Goal: Task Accomplishment & Management: Manage account settings

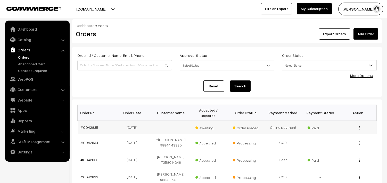
click at [94, 130] on td "#OD42835" at bounding box center [96, 127] width 37 height 13
click at [94, 130] on link "#OD42835" at bounding box center [90, 127] width 18 height 4
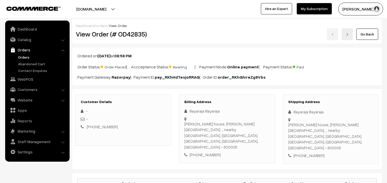
click at [365, 35] on link "Go Back" at bounding box center [367, 34] width 22 height 11
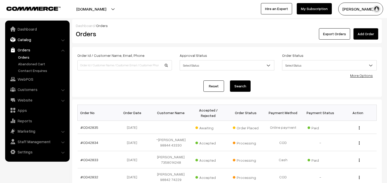
click at [32, 40] on link "Catalog" at bounding box center [36, 39] width 61 height 9
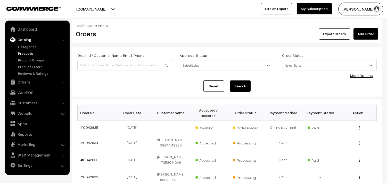
click at [29, 53] on link "Products" at bounding box center [42, 53] width 51 height 5
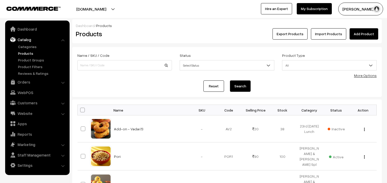
click at [25, 43] on link "Catalog" at bounding box center [36, 39] width 61 height 9
click at [30, 44] on link "Categories" at bounding box center [42, 46] width 51 height 5
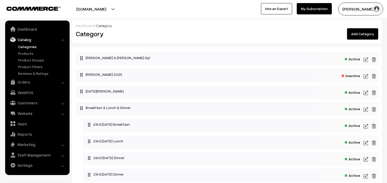
click at [364, 59] on img at bounding box center [365, 60] width 5 height 6
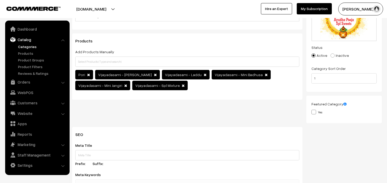
scroll to position [57, 0]
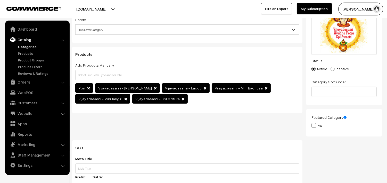
click at [33, 47] on link "Categories" at bounding box center [42, 46] width 51 height 5
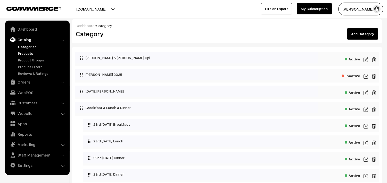
click at [21, 52] on link "Products" at bounding box center [42, 53] width 51 height 5
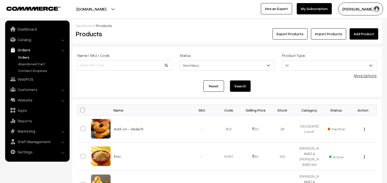
click at [29, 57] on link "Orders" at bounding box center [42, 57] width 51 height 5
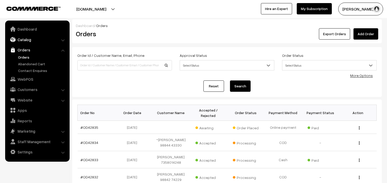
click at [29, 39] on link "Catalog" at bounding box center [36, 39] width 61 height 9
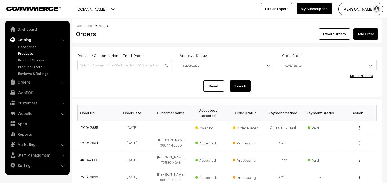
click at [26, 53] on link "Products" at bounding box center [42, 53] width 51 height 5
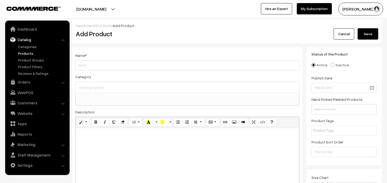
select select
type input "Vijayadasami - Assorted Sweets"
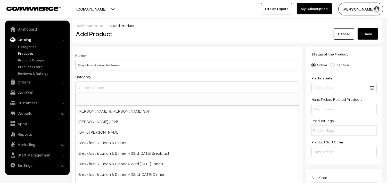
click at [93, 86] on input at bounding box center [187, 87] width 219 height 7
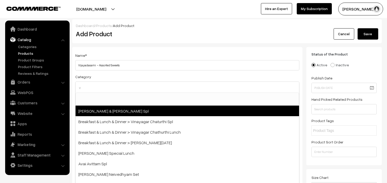
type input "v"
click at [141, 111] on span "Vijayadasami & Ayudha Pooja Spl" at bounding box center [187, 111] width 223 height 11
select select "78"
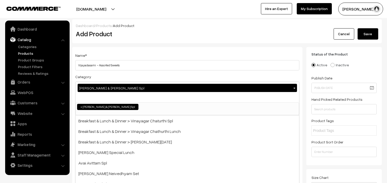
click at [159, 35] on h2 "Add Product" at bounding box center [188, 34] width 225 height 8
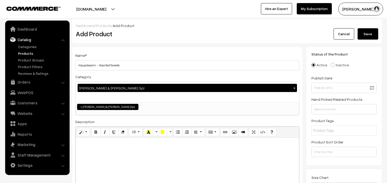
click at [123, 149] on div at bounding box center [187, 170] width 223 height 64
click at [95, 133] on icon "Bold (CTRL+B)" at bounding box center [96, 132] width 4 height 4
click at [84, 133] on button "Style" at bounding box center [83, 132] width 13 height 8
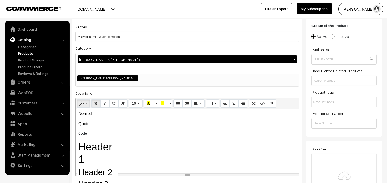
click at [100, 171] on h2 "Header 2" at bounding box center [97, 173] width 38 height 10
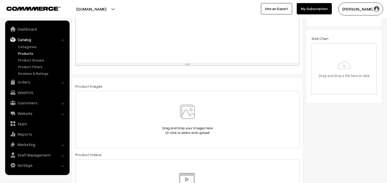
scroll to position [172, 0]
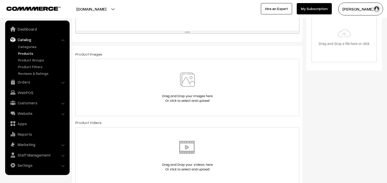
click at [186, 78] on img at bounding box center [187, 88] width 53 height 30
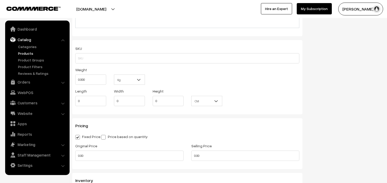
scroll to position [372, 0]
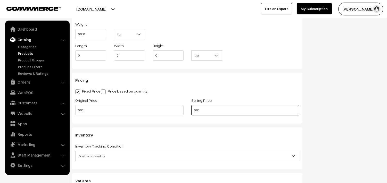
drag, startPoint x: 173, startPoint y: 110, endPoint x: 165, endPoint y: 110, distance: 8.0
click at [165, 110] on div "Original Price 0.00 Selling Price 0.00" at bounding box center [187, 107] width 232 height 21
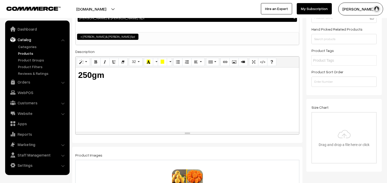
scroll to position [0, 0]
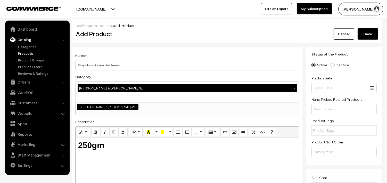
type input "200"
click at [365, 35] on button "Save" at bounding box center [367, 33] width 21 height 11
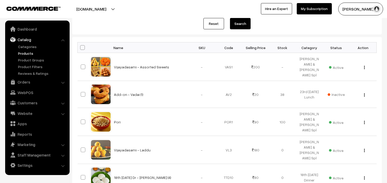
scroll to position [29, 0]
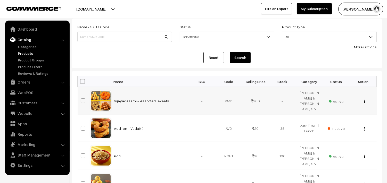
click at [364, 102] on img "button" at bounding box center [364, 101] width 1 height 3
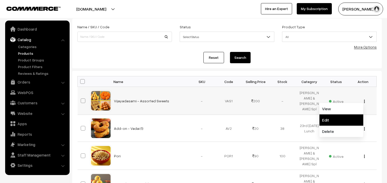
click at [333, 122] on link "Edit" at bounding box center [341, 120] width 44 height 11
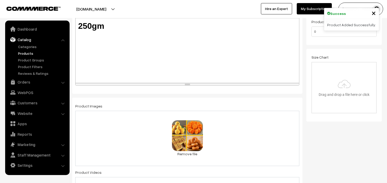
scroll to position [114, 0]
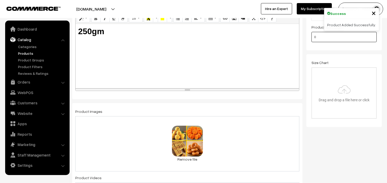
drag, startPoint x: 322, startPoint y: 39, endPoint x: 300, endPoint y: 37, distance: 22.2
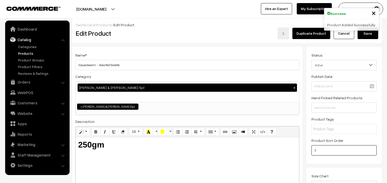
scroll to position [0, 0]
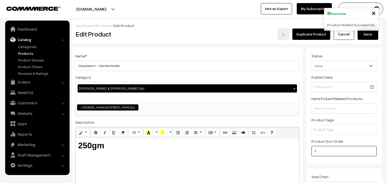
type input "3"
click at [366, 36] on button "Save" at bounding box center [367, 34] width 21 height 11
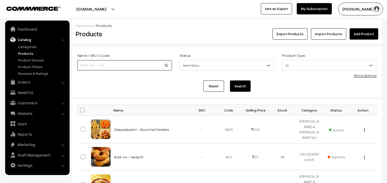
click at [110, 65] on input at bounding box center [124, 65] width 95 height 10
type input "vijaya"
click at [230, 81] on button "Search" at bounding box center [240, 86] width 21 height 11
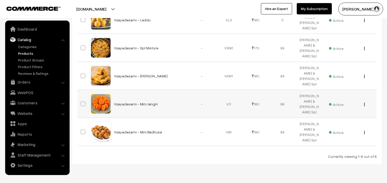
scroll to position [143, 0]
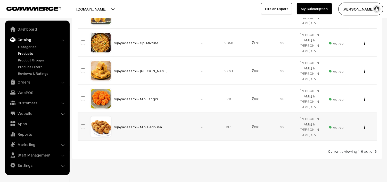
click at [364, 126] on img "button" at bounding box center [364, 127] width 1 height 3
click at [332, 141] on link "Edit" at bounding box center [341, 146] width 44 height 11
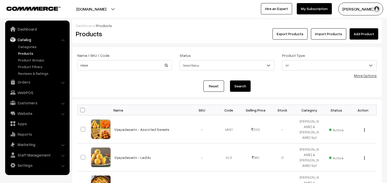
scroll to position [143, 0]
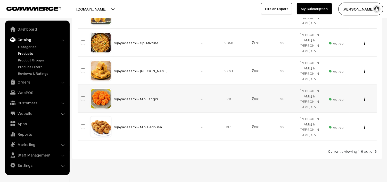
click at [364, 98] on img "button" at bounding box center [364, 99] width 1 height 3
click at [336, 113] on link "Edit" at bounding box center [341, 118] width 44 height 11
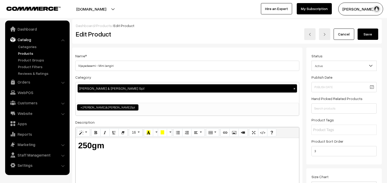
click at [364, 30] on button "Save" at bounding box center [367, 34] width 21 height 11
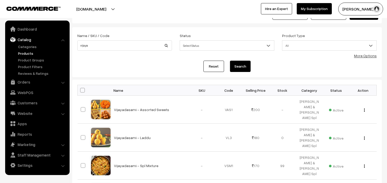
scroll to position [29, 0]
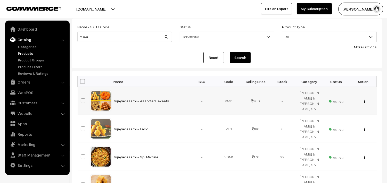
click at [364, 100] on img "button" at bounding box center [364, 101] width 1 height 3
click at [333, 119] on link "Edit" at bounding box center [341, 120] width 44 height 11
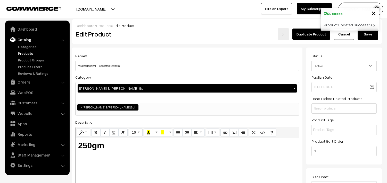
scroll to position [86, 0]
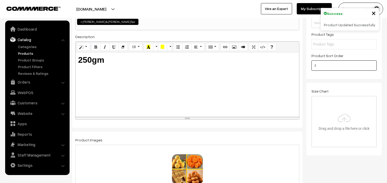
drag, startPoint x: 329, startPoint y: 65, endPoint x: 282, endPoint y: 64, distance: 46.1
type input "1"
click at [356, 89] on div "Size Chart Drag and drop a file here or click Ooops, something wrong appended. …" at bounding box center [343, 118] width 65 height 60
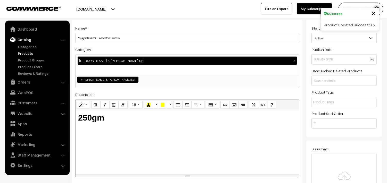
scroll to position [0, 0]
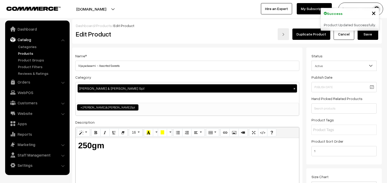
click at [372, 36] on button "Save" at bounding box center [367, 34] width 21 height 11
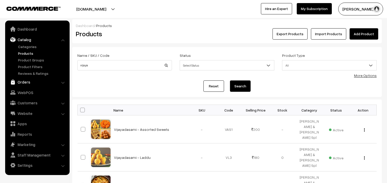
click at [24, 80] on link "Orders" at bounding box center [36, 82] width 61 height 9
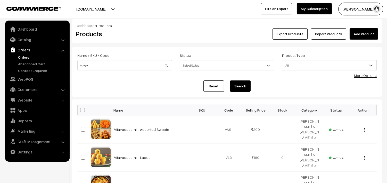
click at [29, 59] on link "Orders" at bounding box center [42, 57] width 51 height 5
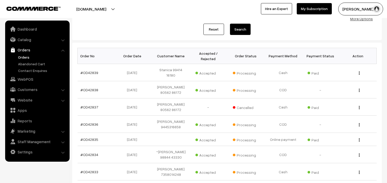
scroll to position [57, 0]
click at [27, 56] on link "Orders" at bounding box center [42, 57] width 51 height 5
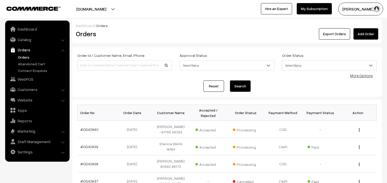
click at [25, 55] on link "Orders" at bounding box center [42, 57] width 51 height 5
click at [30, 100] on link "Website" at bounding box center [36, 100] width 61 height 9
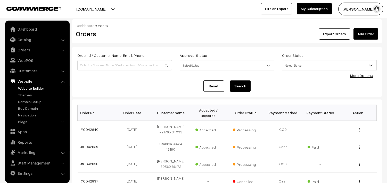
click at [30, 90] on link "Website Builder" at bounding box center [42, 88] width 51 height 5
